Goal: Find specific page/section: Find specific page/section

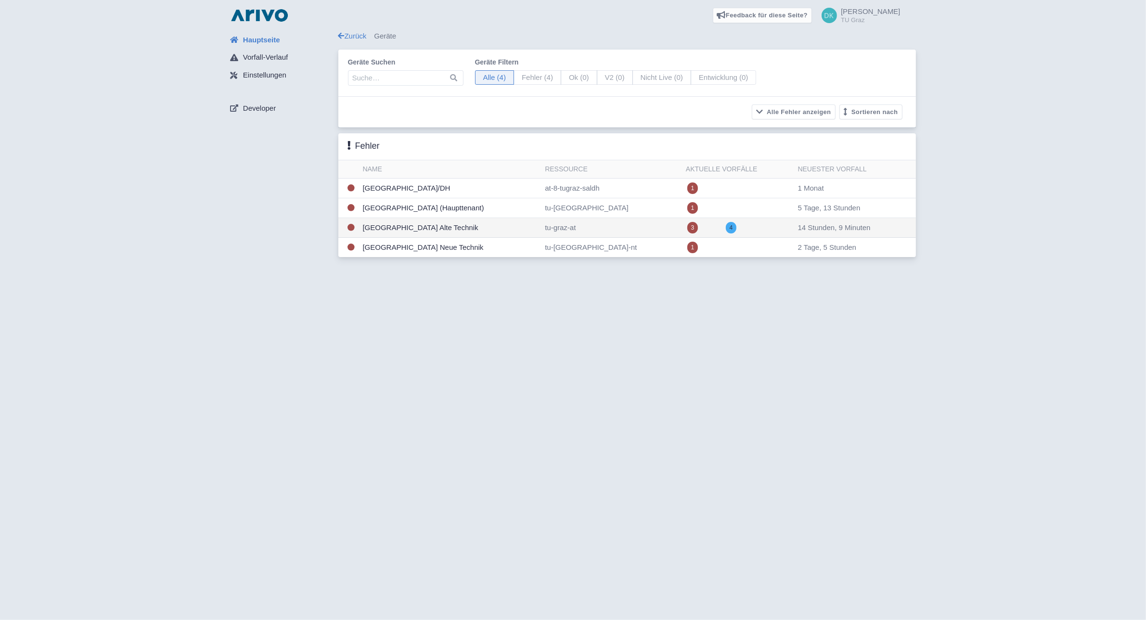
click at [528, 229] on td "[GEOGRAPHIC_DATA] Alte Technik" at bounding box center [450, 228] width 182 height 20
click at [504, 231] on td "[GEOGRAPHIC_DATA] Alte Technik" at bounding box center [450, 228] width 182 height 20
click at [737, 229] on span "4" at bounding box center [731, 228] width 11 height 12
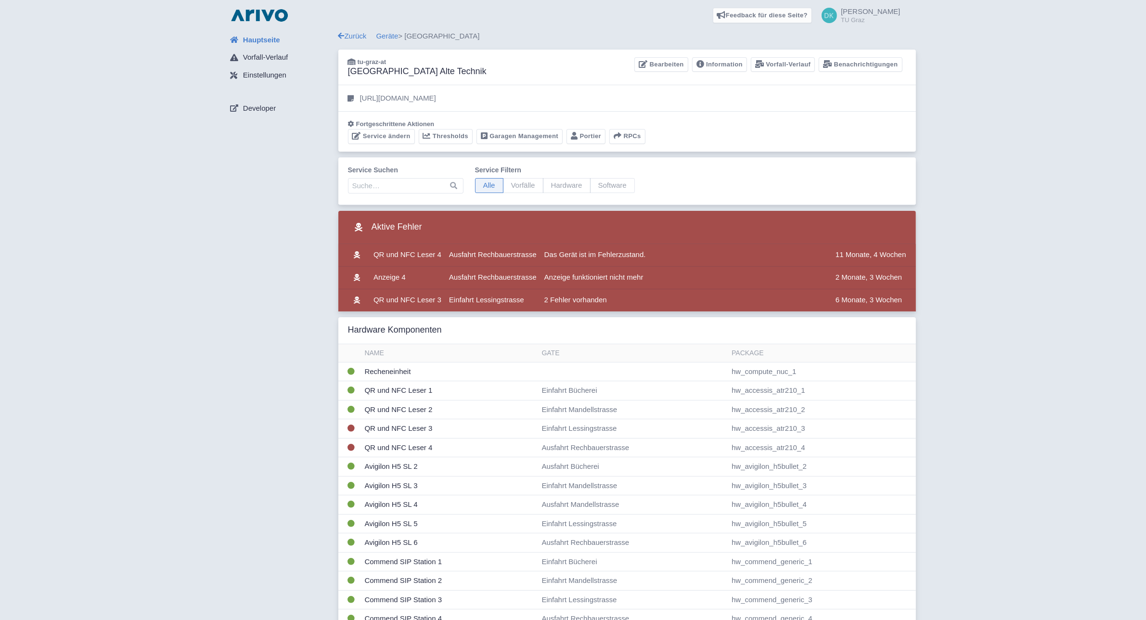
click at [429, 35] on div "Zurück Geräte > [GEOGRAPHIC_DATA]" at bounding box center [626, 36] width 577 height 11
